Goal: Task Accomplishment & Management: Complete application form

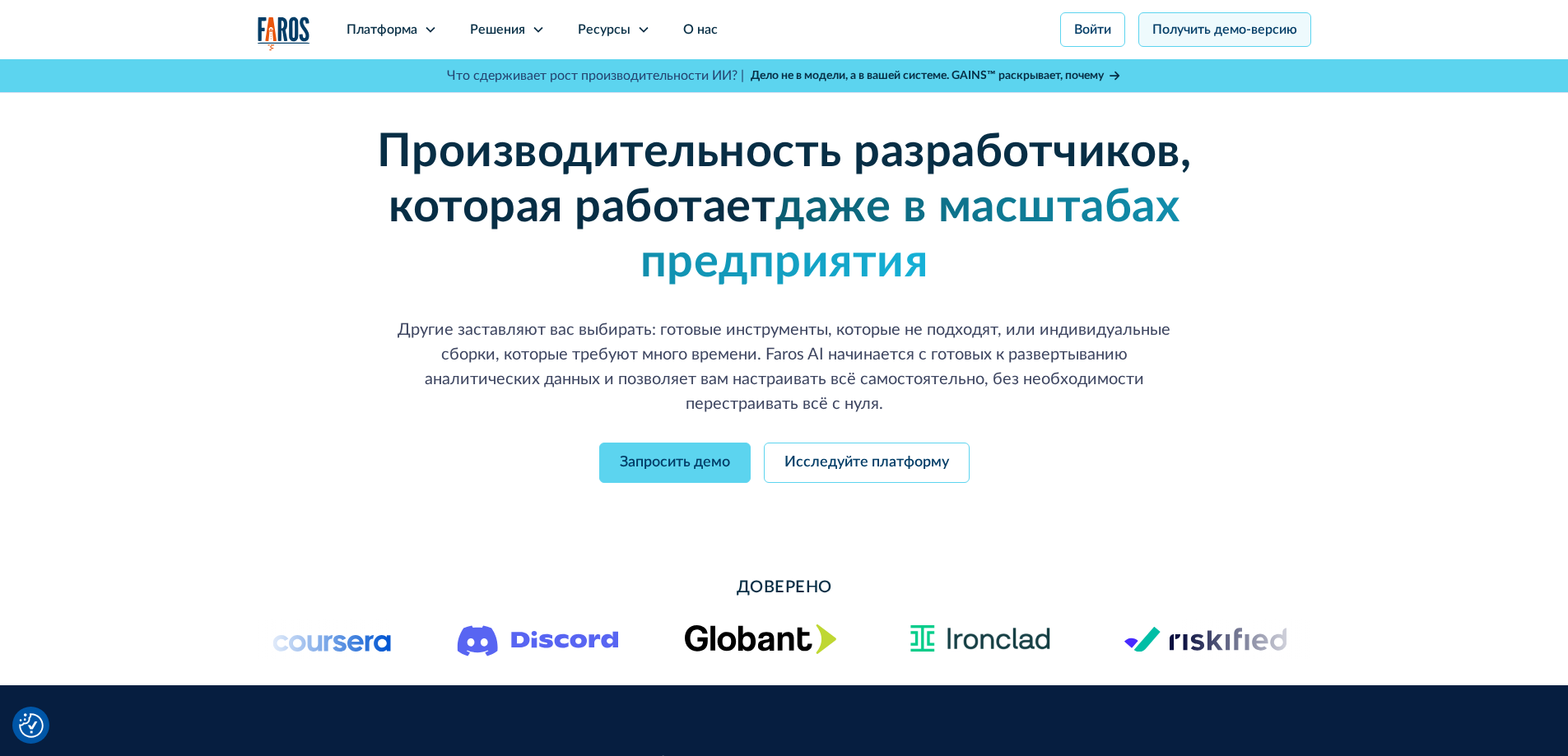
click at [1169, 35] on font "Получить демо-версию" at bounding box center [1224, 30] width 145 height 14
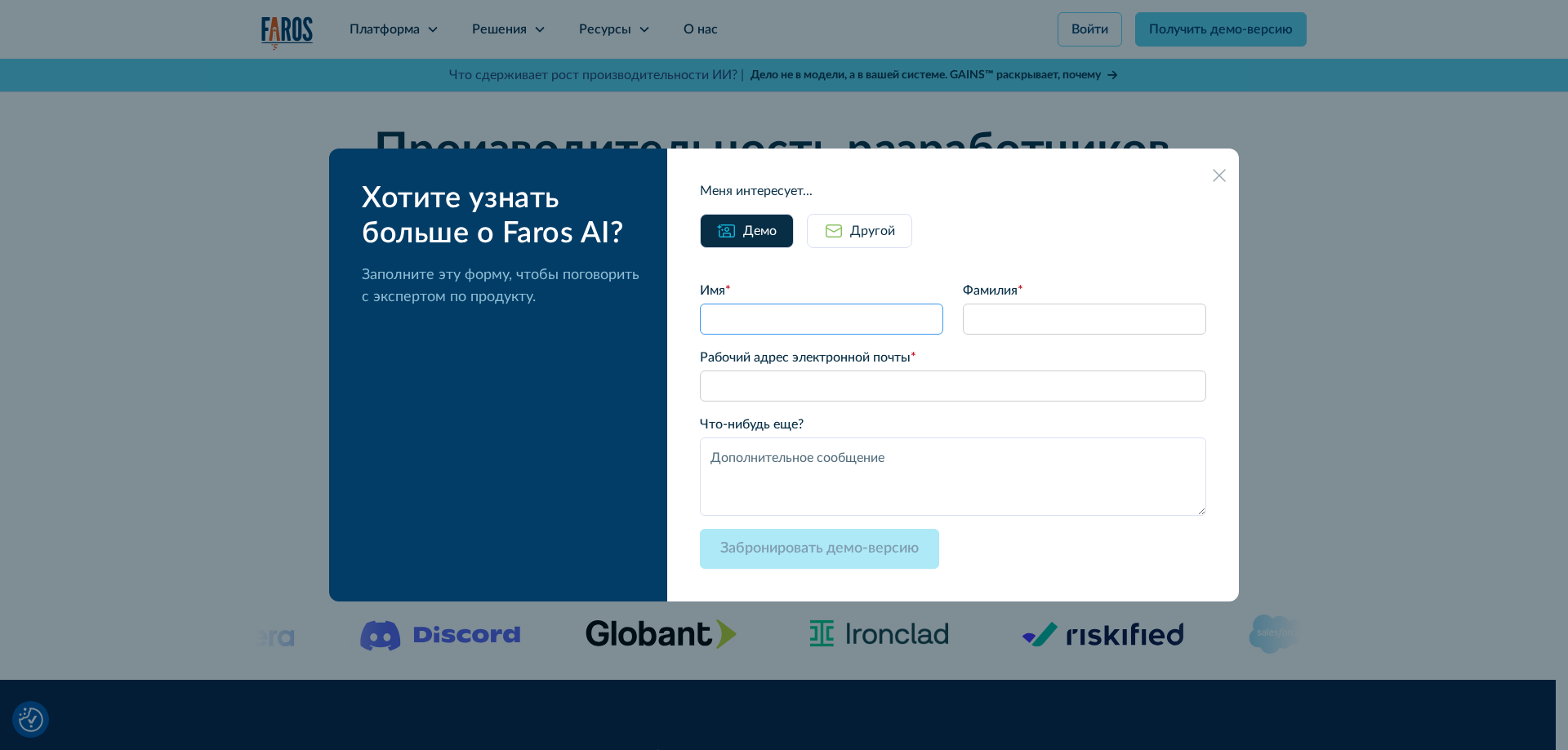
click at [890, 316] on input "Имя *" at bounding box center [822, 319] width 244 height 31
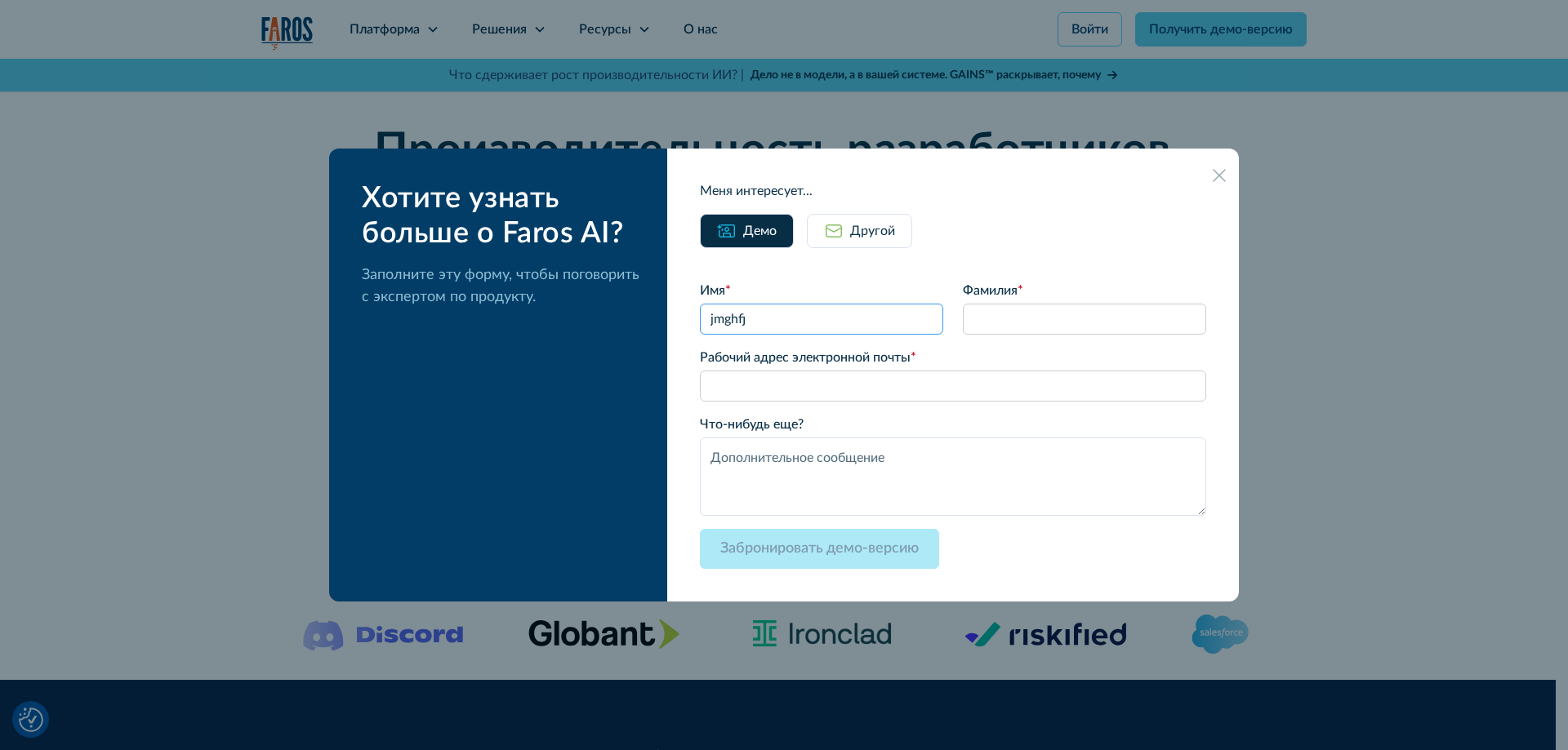
type input "jmghfj"
click at [1010, 311] on input "Фамилия *" at bounding box center [1084, 319] width 244 height 31
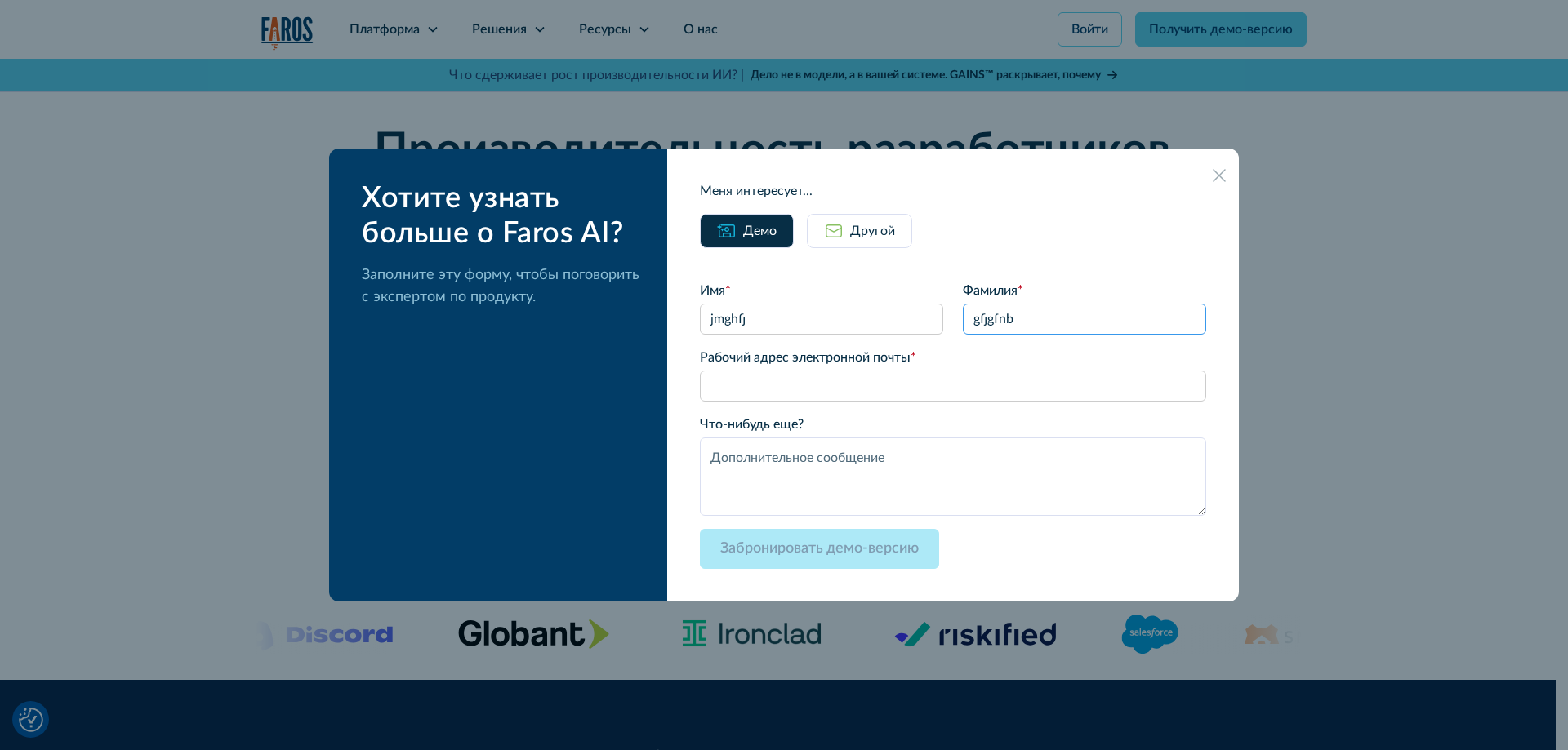
type input "gfjgfnb"
click at [875, 383] on input "Рабочий адрес электронной почты *" at bounding box center [954, 386] width 507 height 31
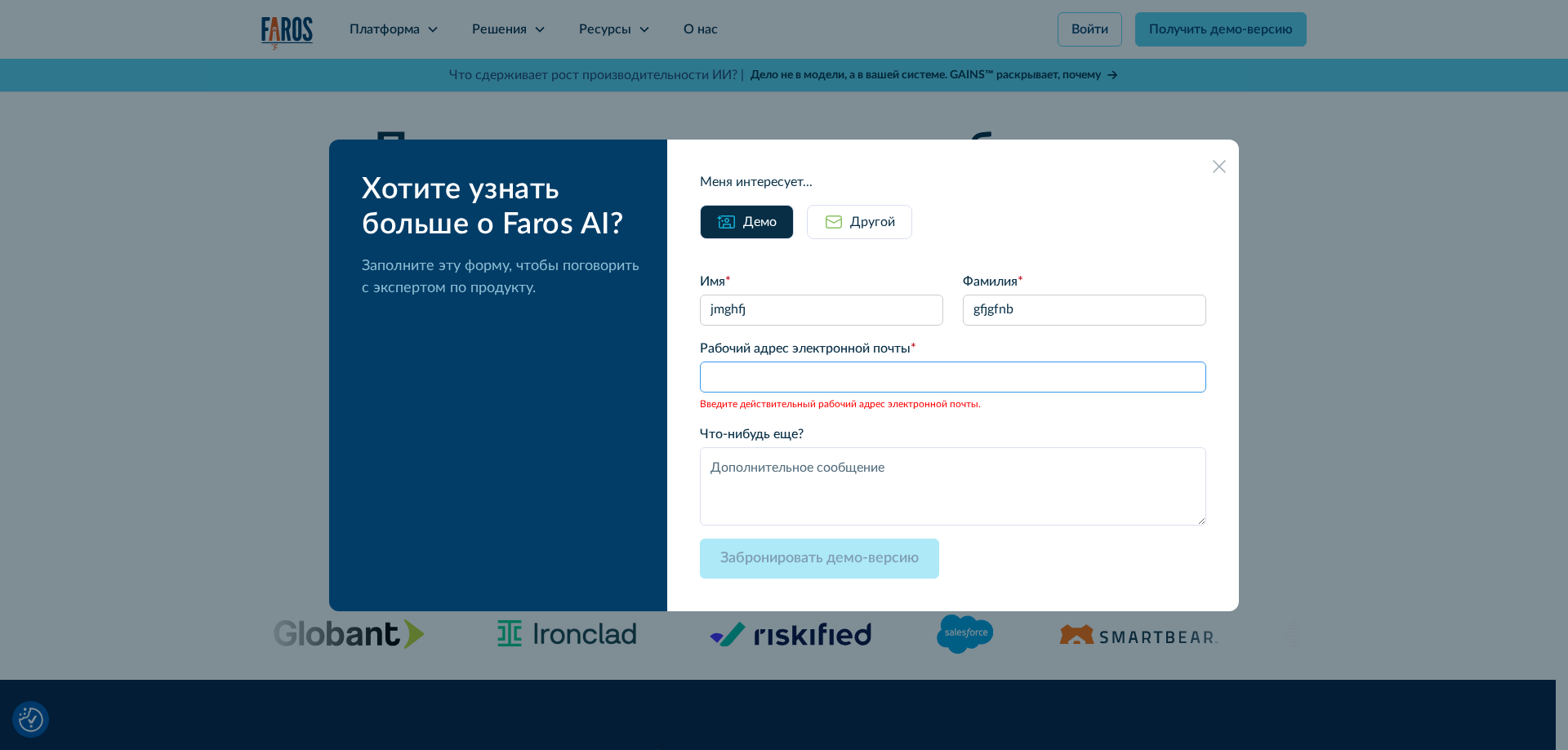
click at [791, 386] on input "Рабочий адрес электронной почты *" at bounding box center [954, 377] width 507 height 31
paste input "[EMAIL_ADDRESS][DOMAIN_NAME]"
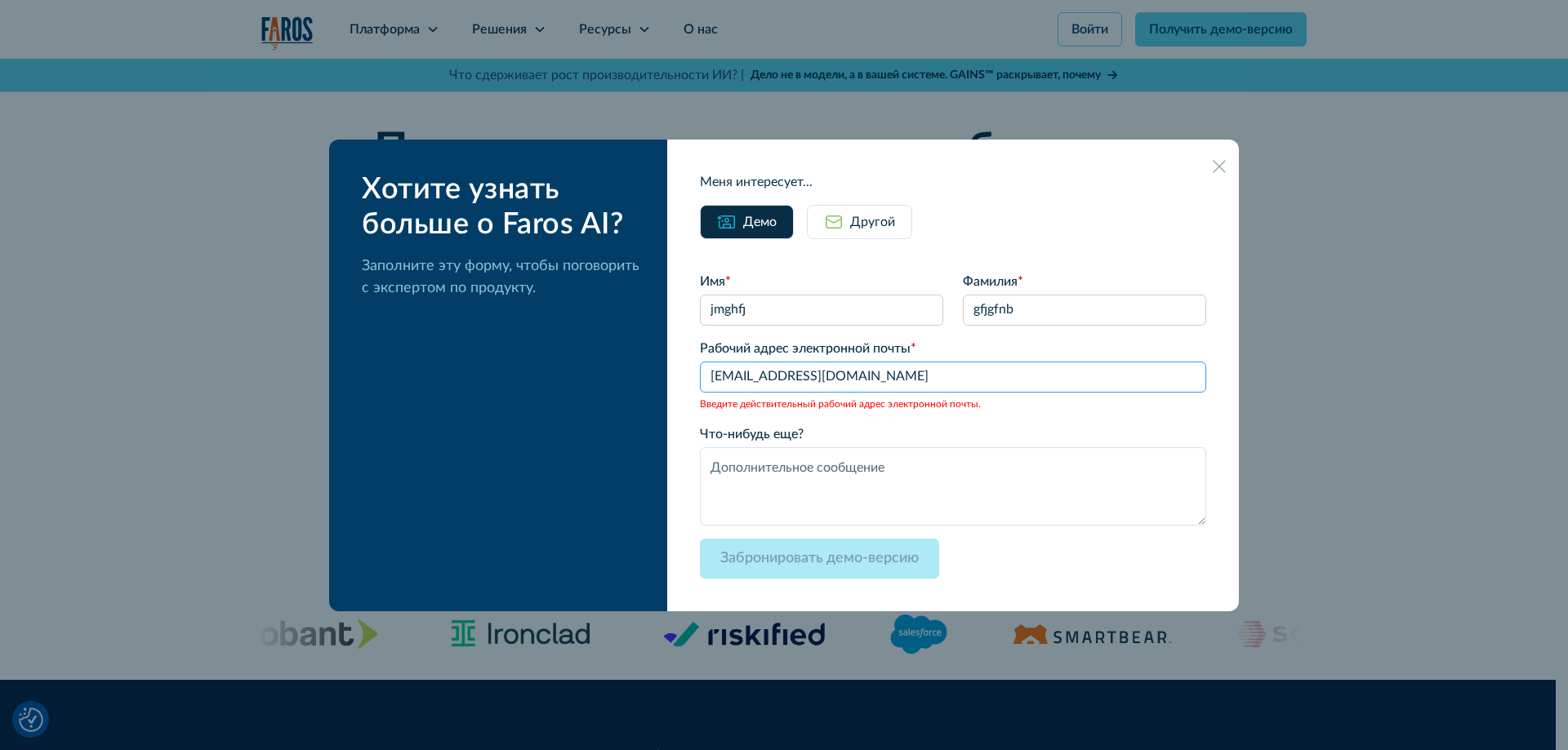
type input "[EMAIL_ADDRESS][DOMAIN_NAME]"
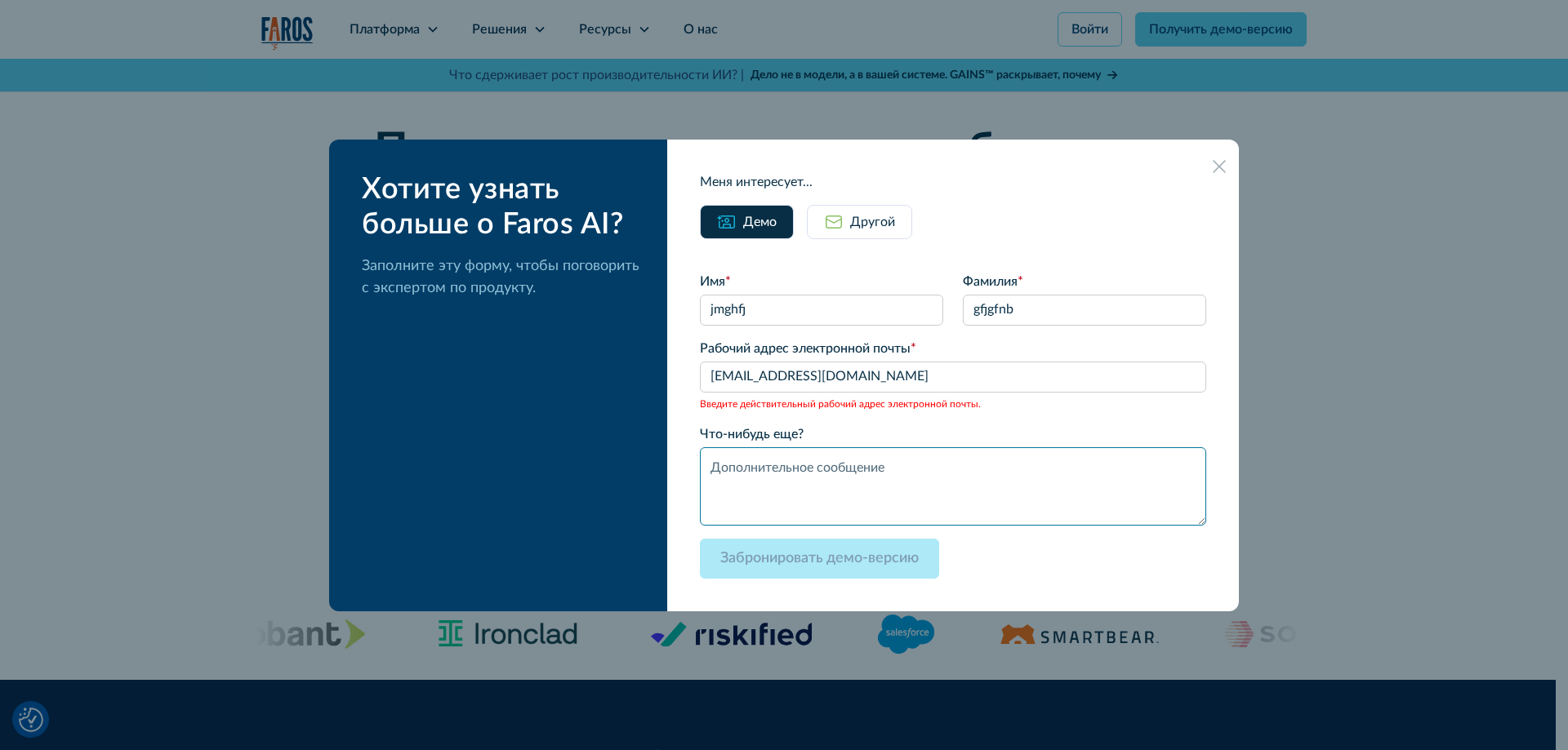
click at [806, 466] on textarea "Что-нибудь еще?" at bounding box center [954, 487] width 507 height 79
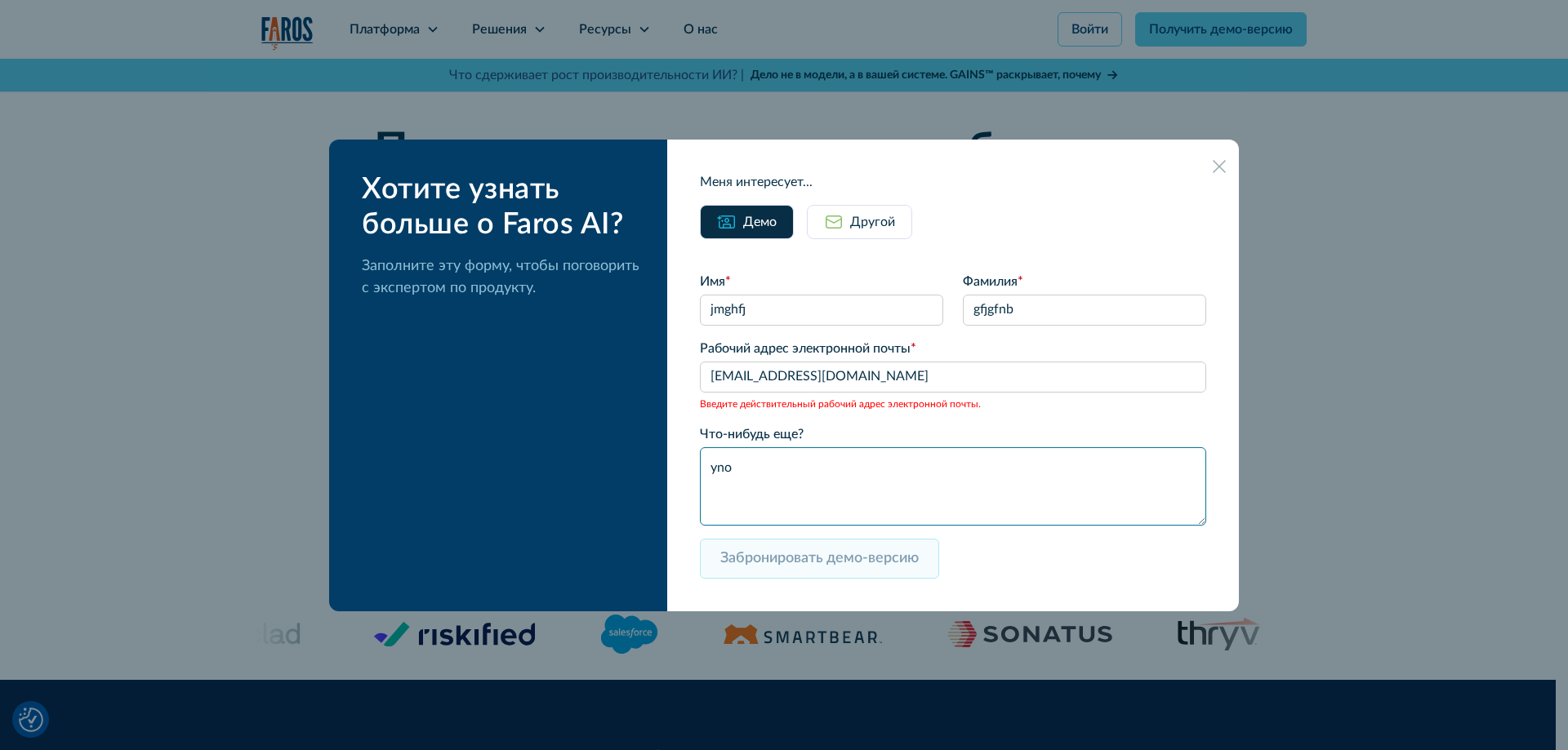
type textarea "yno"
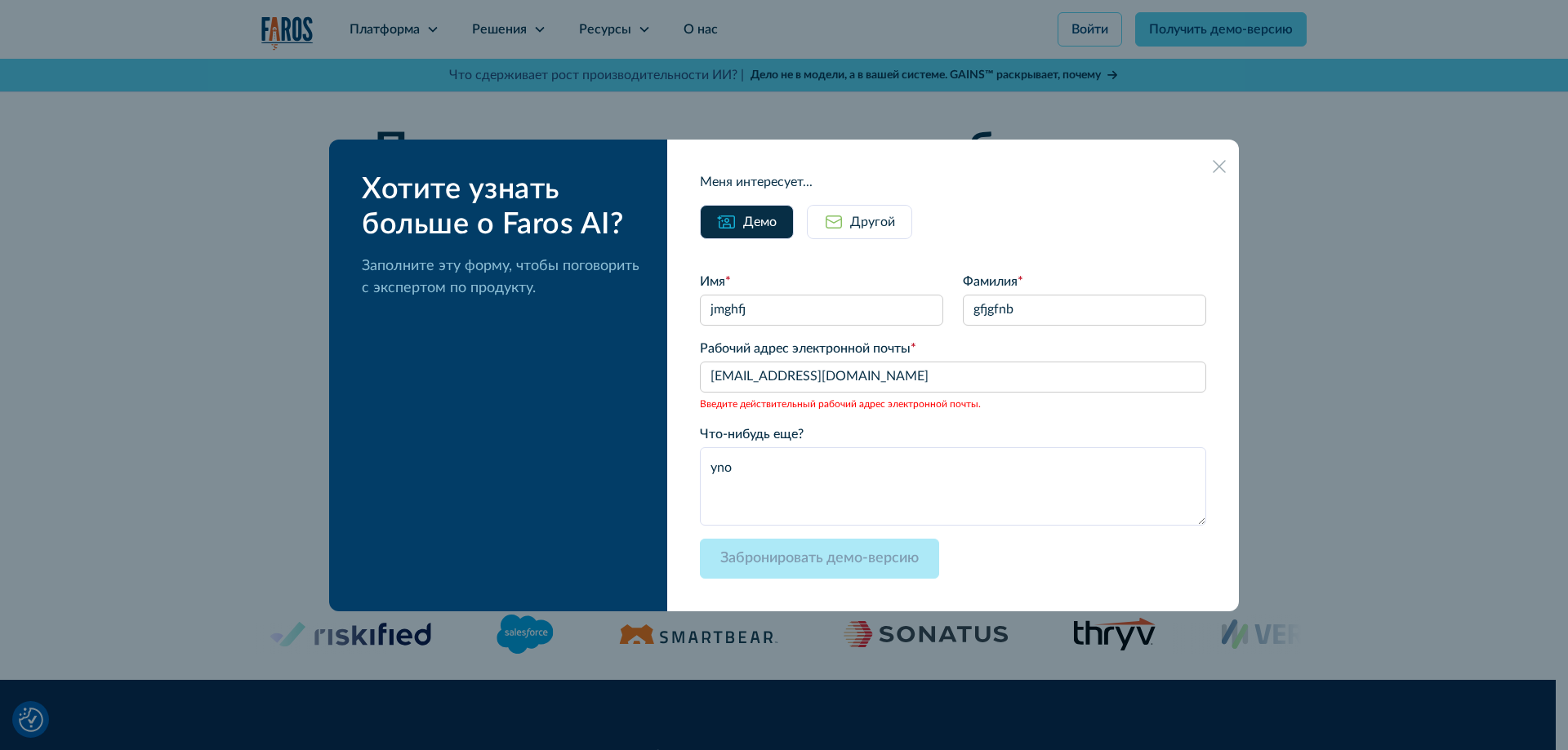
click at [891, 222] on font "Другой" at bounding box center [873, 222] width 45 height 13
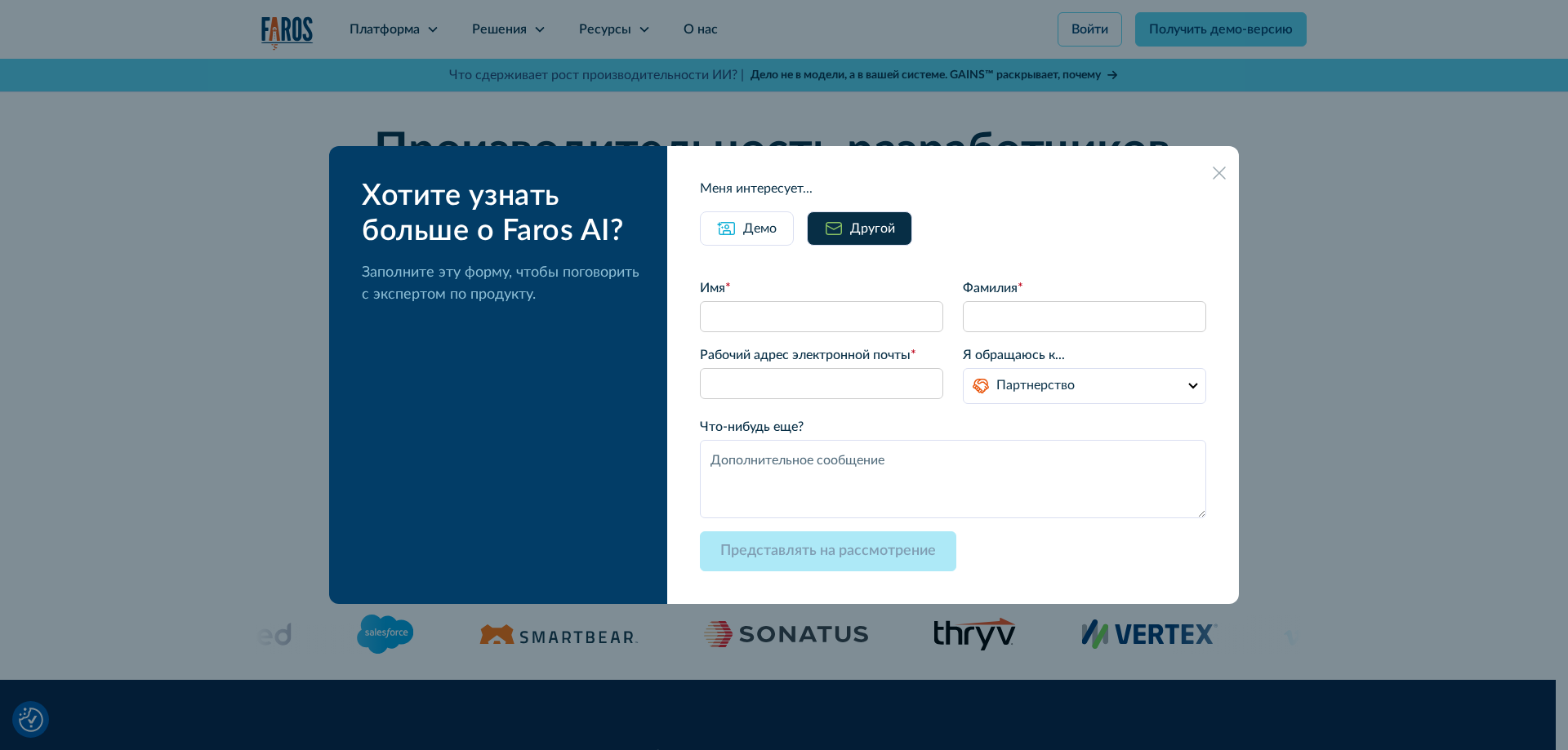
click at [1217, 161] on div at bounding box center [1219, 172] width 26 height 26
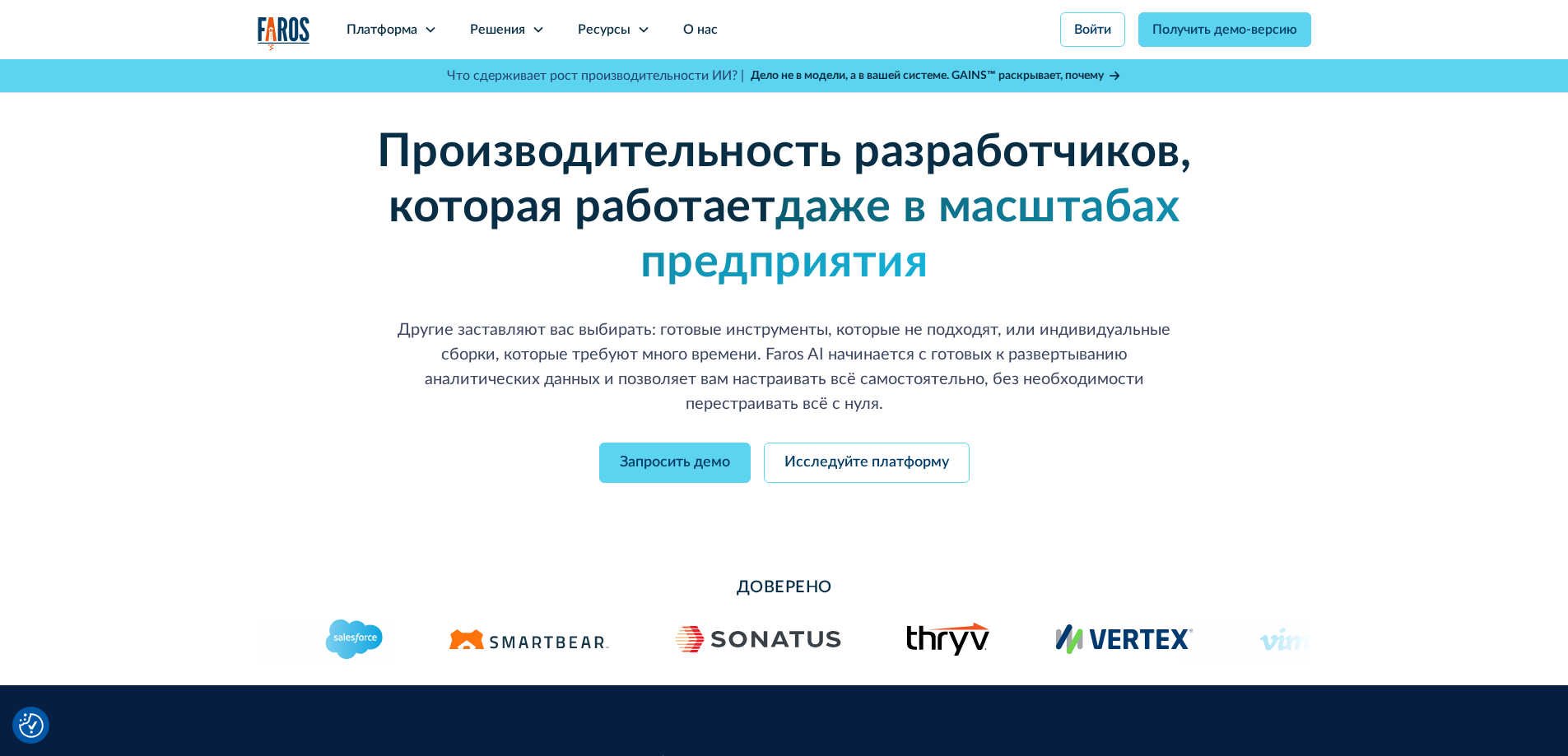
click at [1222, 164] on div "Производительность разработчика корпоративного уровня без корпоративных проблем…" at bounding box center [785, 304] width 1054 height 490
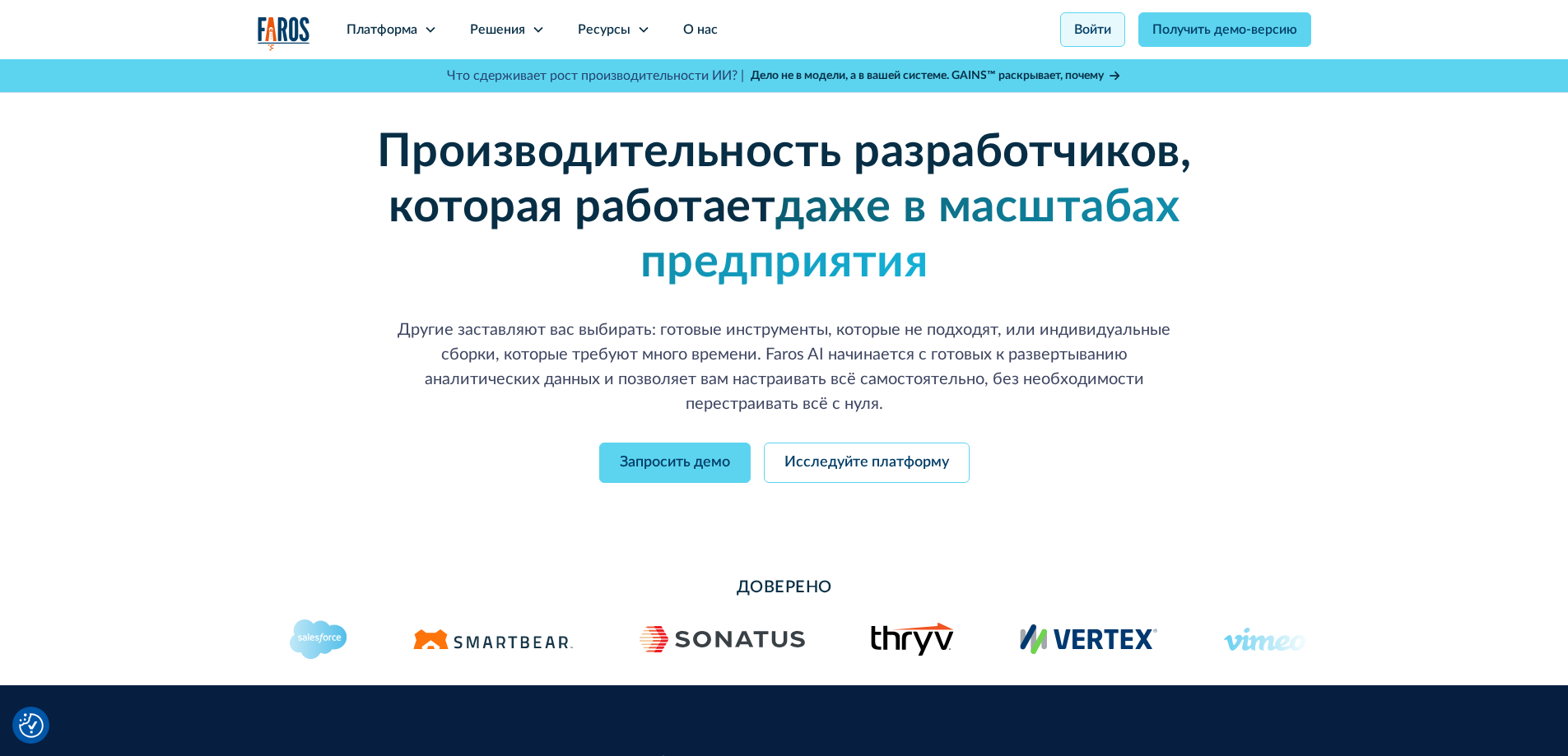
click at [1097, 22] on link "Войти" at bounding box center [1093, 30] width 65 height 34
